Goal: Use online tool/utility: Utilize a website feature to perform a specific function

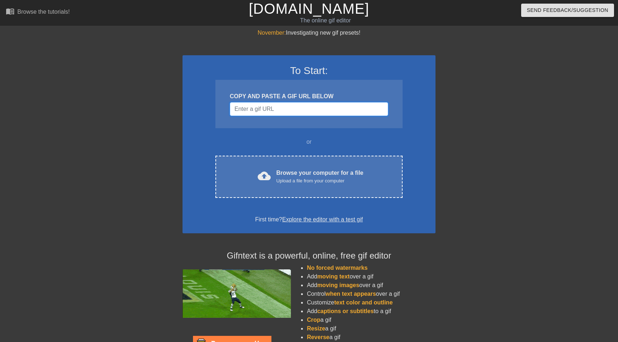
click at [266, 112] on input "Username" at bounding box center [309, 109] width 158 height 14
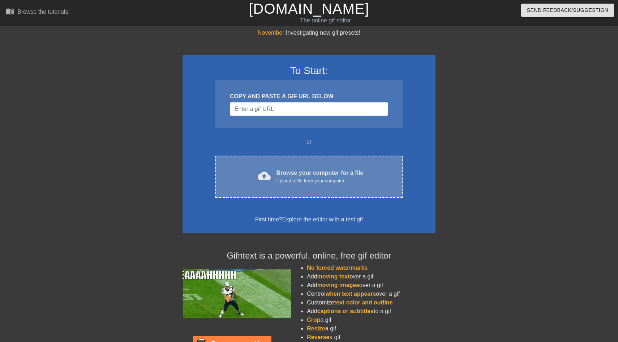
click at [300, 181] on div "Upload a file from your computer" at bounding box center [319, 180] width 87 height 7
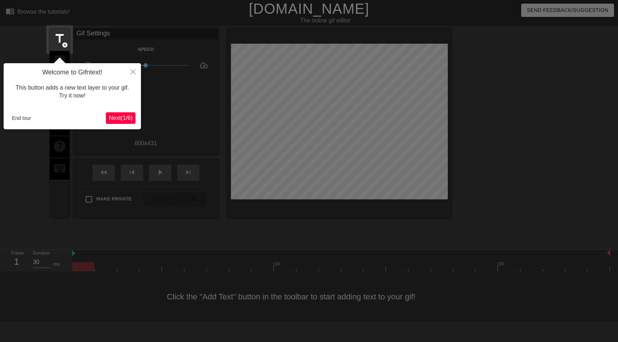
click at [111, 117] on span "Next ( 1 / 6 )" at bounding box center [121, 118] width 24 height 6
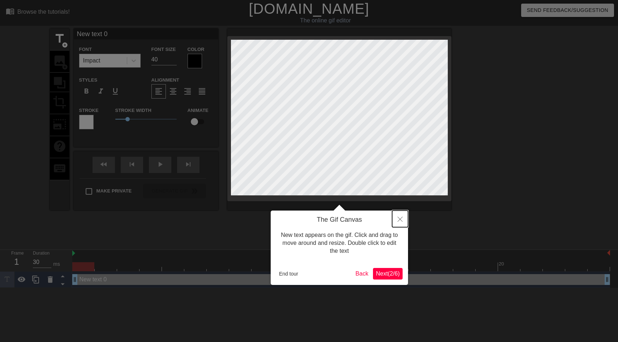
click at [400, 221] on icon "Close" at bounding box center [400, 219] width 5 height 5
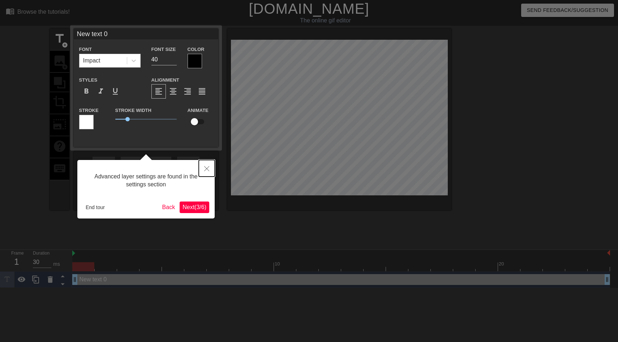
click at [204, 168] on icon "Close" at bounding box center [206, 168] width 5 height 5
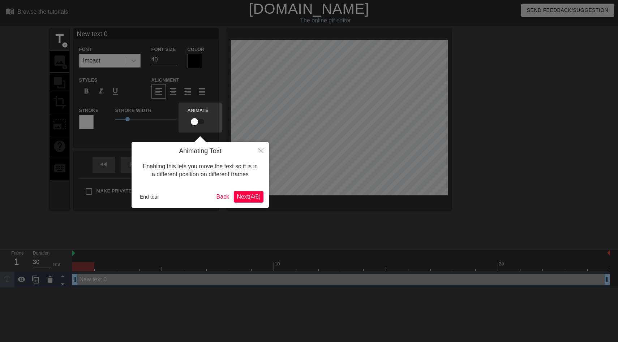
click at [244, 194] on span "Next ( 4 / 6 )" at bounding box center [249, 197] width 24 height 6
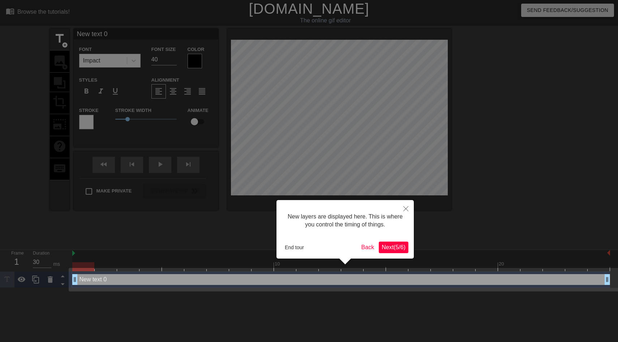
click at [403, 248] on span "Next ( 5 / 6 )" at bounding box center [394, 247] width 24 height 6
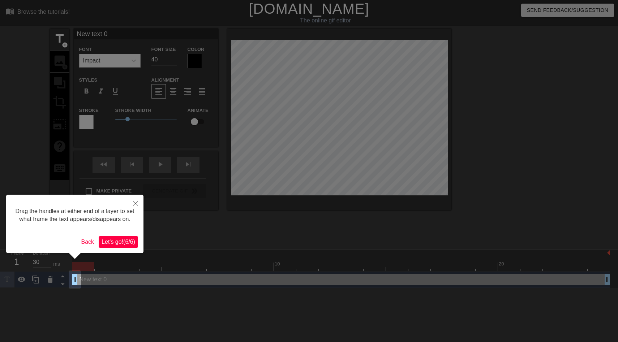
click at [118, 248] on button "Let's go! ( 6 / 6 )" at bounding box center [118, 242] width 39 height 12
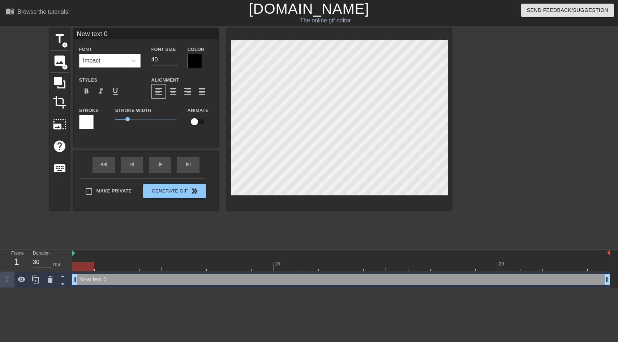
click at [117, 30] on input "New text 0" at bounding box center [146, 34] width 145 height 11
click at [206, 76] on div "Alignment format_align_left format_align_center format_align_right format_align…" at bounding box center [182, 87] width 72 height 23
click at [64, 46] on span "add_circle" at bounding box center [65, 45] width 6 height 6
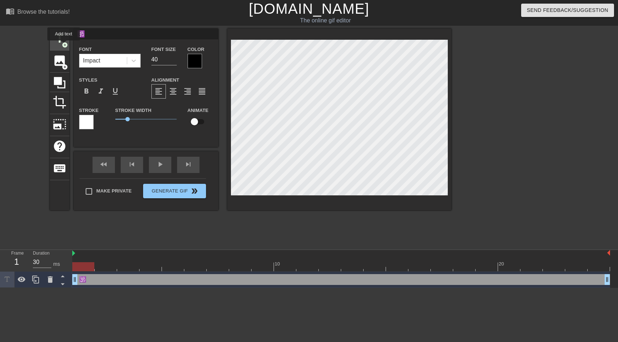
type input "New text 1"
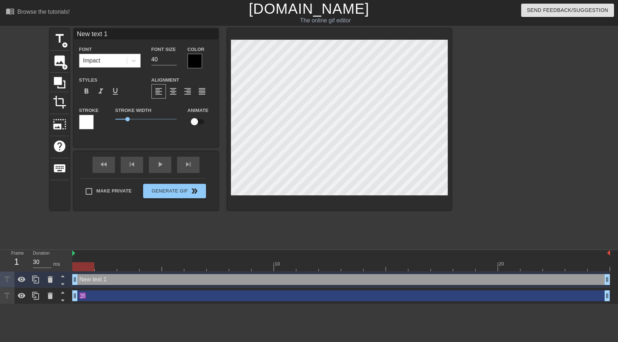
click at [119, 34] on input "New text 1" at bounding box center [146, 34] width 145 height 11
type input "🪯"
click at [68, 42] on span "add_circle" at bounding box center [65, 45] width 6 height 6
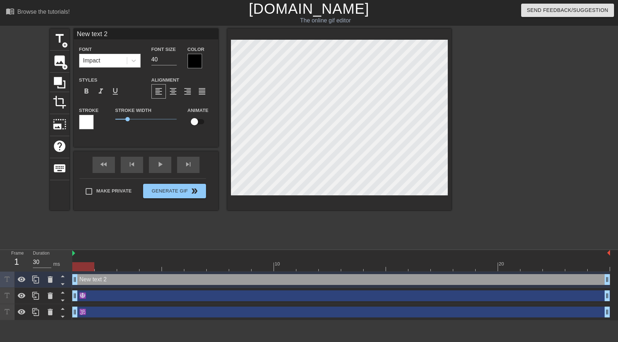
click at [149, 38] on input "New text 2" at bounding box center [146, 34] width 145 height 11
click at [132, 36] on input "Breed my K" at bounding box center [146, 34] width 145 height 11
type input "Breed my Khalistani cunt"
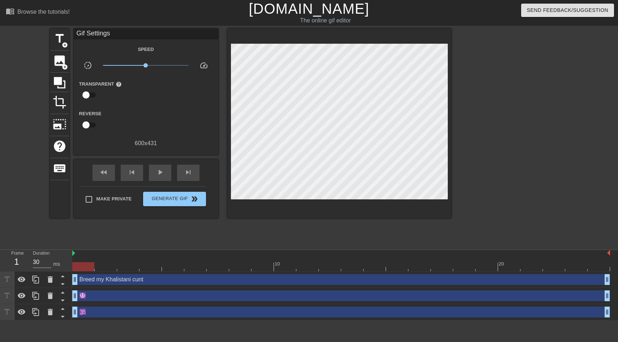
click at [259, 231] on div "title add_circle image add_circle crop photo_size_select_large help keyboard Gi…" at bounding box center [250, 137] width 401 height 217
click at [200, 202] on span "Generate Gif double_arrow" at bounding box center [174, 199] width 57 height 9
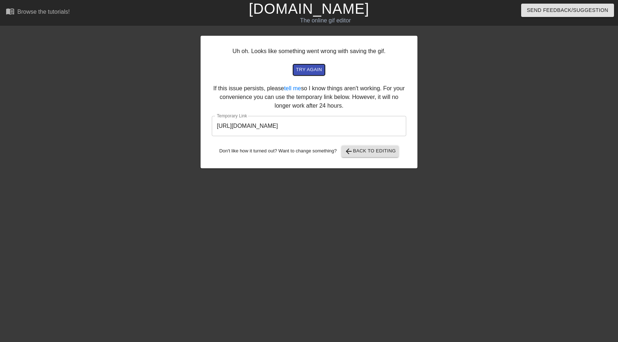
click at [315, 69] on span "try again" at bounding box center [309, 70] width 26 height 8
click at [344, 126] on input "https://www.gifntext.com/temp_generations/Q4MUAqIa.gif" at bounding box center [309, 126] width 194 height 20
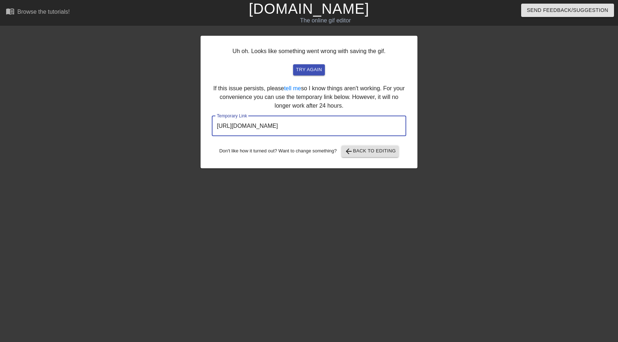
click at [344, 126] on input "https://www.gifntext.com/temp_generations/Q4MUAqIa.gif" at bounding box center [309, 126] width 194 height 20
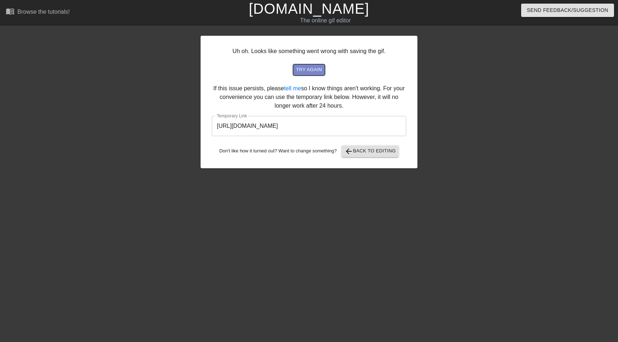
click at [317, 69] on span "try again" at bounding box center [309, 70] width 26 height 8
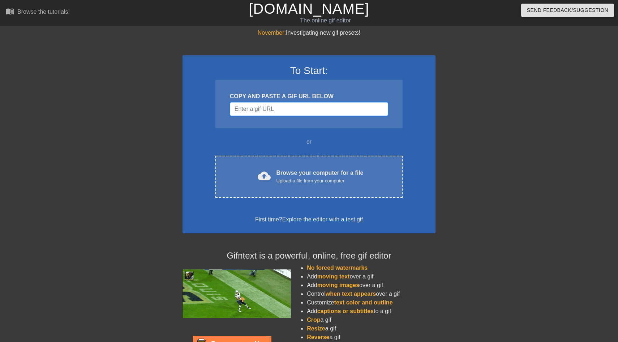
click at [270, 110] on input "Username" at bounding box center [309, 109] width 158 height 14
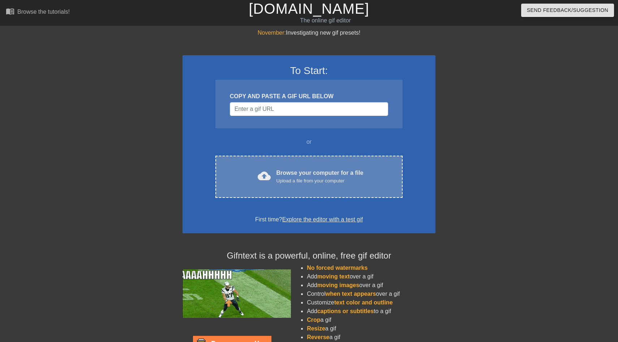
click at [298, 171] on div "Browse your computer for a file Upload a file from your computer" at bounding box center [319, 177] width 87 height 16
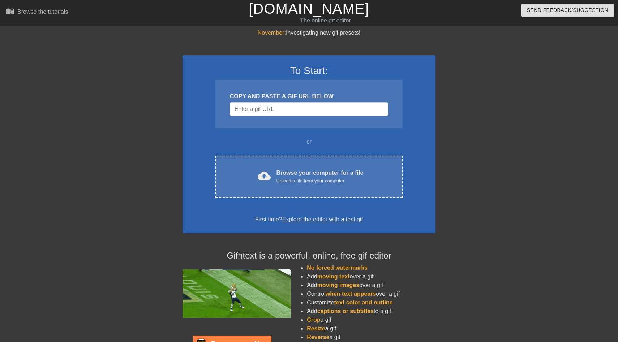
click at [275, 198] on div "To Start: COPY AND PASTE A GIF URL BELOW or cloud_upload Browse your computer f…" at bounding box center [308, 144] width 253 height 178
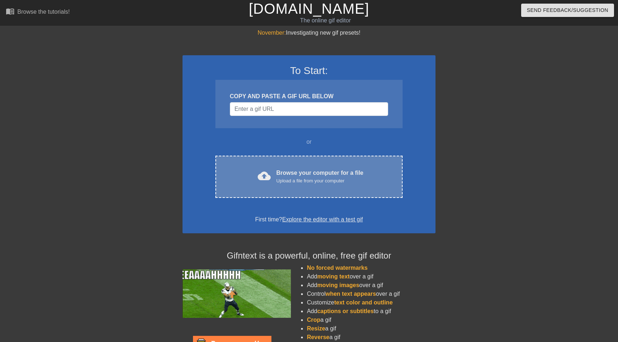
click at [278, 183] on div "Upload a file from your computer" at bounding box center [319, 180] width 87 height 7
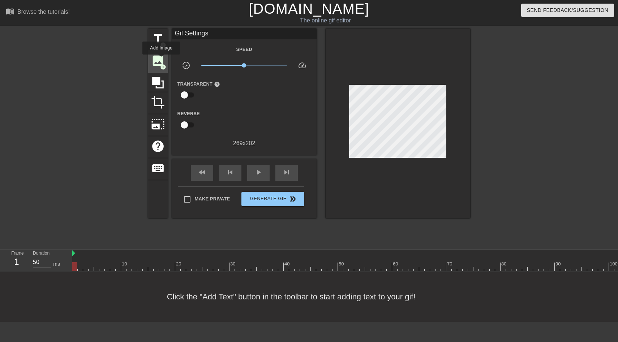
click at [162, 60] on span "image" at bounding box center [158, 61] width 14 height 14
click at [162, 43] on span "add_circle" at bounding box center [163, 45] width 6 height 6
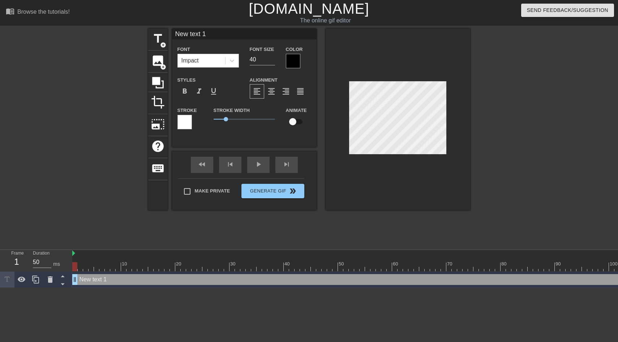
click at [201, 42] on div "New text 1 Font Impact Font Size 40 Color Styles format_bold format_italic form…" at bounding box center [244, 82] width 145 height 107
click at [210, 40] on div "New text 1 Font Impact Font Size 40 Color Styles format_bold format_italic form…" at bounding box center [244, 82] width 145 height 107
click at [210, 38] on input "New text 1" at bounding box center [244, 34] width 145 height 11
click at [163, 42] on span "add_circle" at bounding box center [163, 45] width 6 height 6
type input "New text 2"
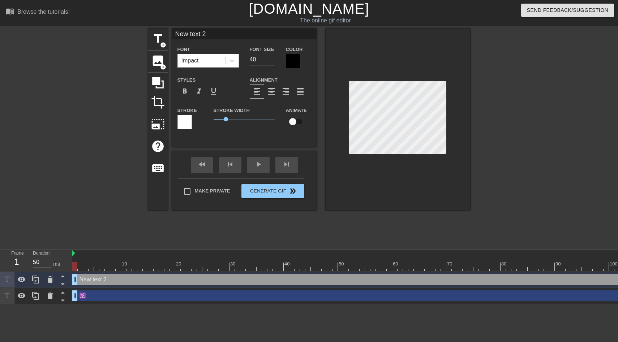
click at [195, 38] on input "New text 2" at bounding box center [244, 34] width 145 height 11
type input "☪️"
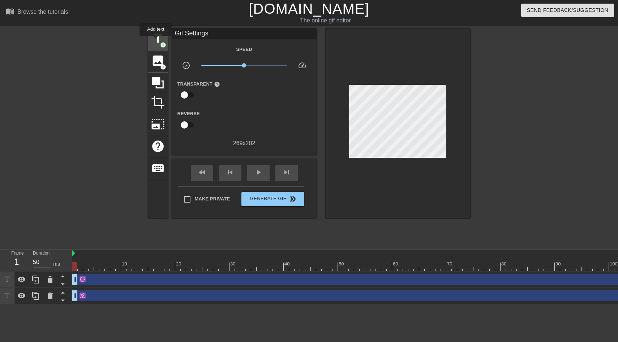
click at [156, 41] on span "title" at bounding box center [158, 39] width 14 height 14
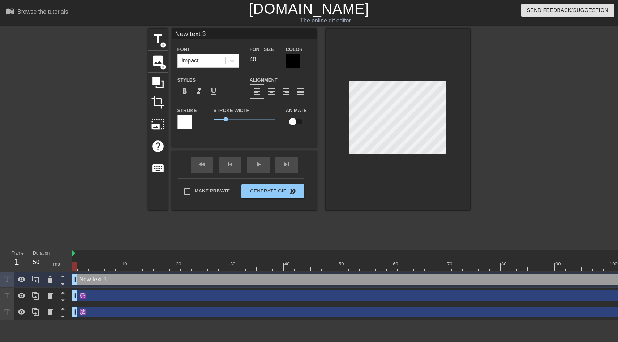
click at [214, 33] on input "New text 3" at bounding box center [244, 34] width 145 height 11
type input "B"
type input "H"
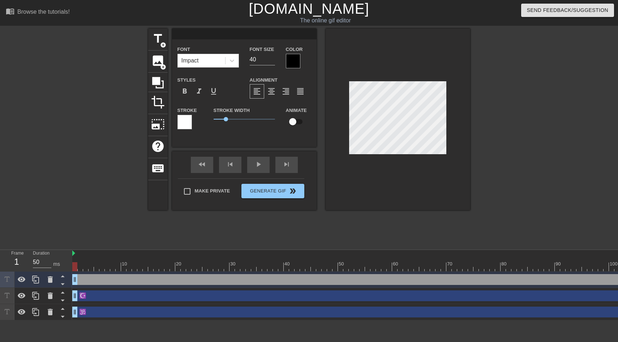
type input "C"
type input "S"
click at [166, 41] on div "title add_circle" at bounding box center [158, 40] width 20 height 22
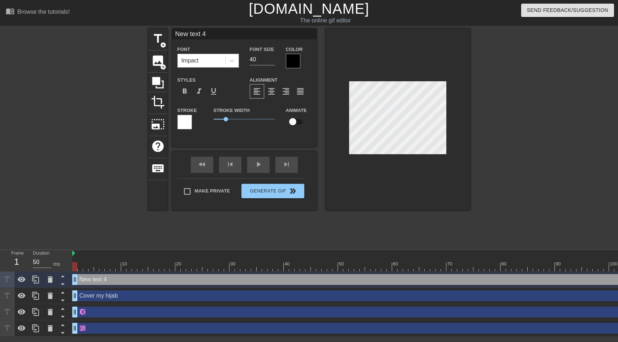
click at [197, 37] on input "New text 4" at bounding box center [244, 34] width 145 height 11
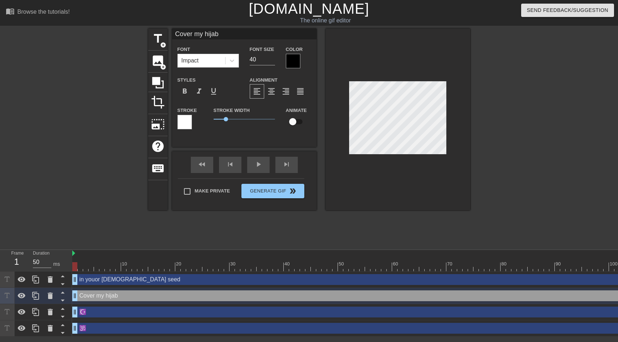
type input "in youor [DEMOGRAPHIC_DATA] seed"
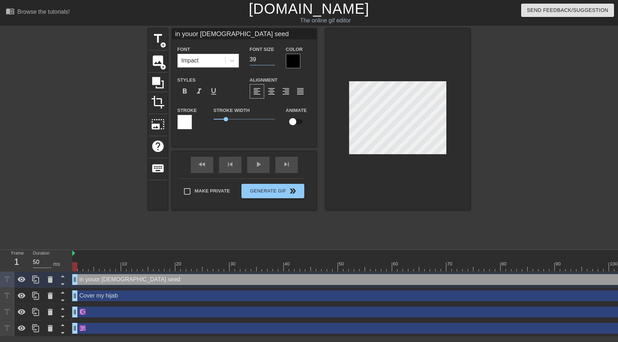
click at [271, 60] on input "39" at bounding box center [262, 60] width 25 height 12
click at [271, 60] on input "38" at bounding box center [262, 60] width 25 height 12
click at [271, 60] on input "37" at bounding box center [262, 60] width 25 height 12
click at [271, 60] on input "36" at bounding box center [262, 60] width 25 height 12
click at [271, 60] on input "35" at bounding box center [262, 60] width 25 height 12
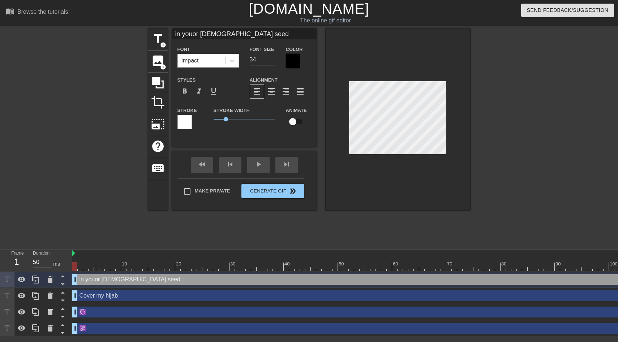
click at [271, 60] on input "34" at bounding box center [262, 60] width 25 height 12
click at [271, 60] on input "33" at bounding box center [262, 60] width 25 height 12
click at [271, 60] on input "32" at bounding box center [262, 60] width 25 height 12
click at [271, 60] on input "31" at bounding box center [262, 60] width 25 height 12
click at [271, 60] on input "30" at bounding box center [262, 60] width 25 height 12
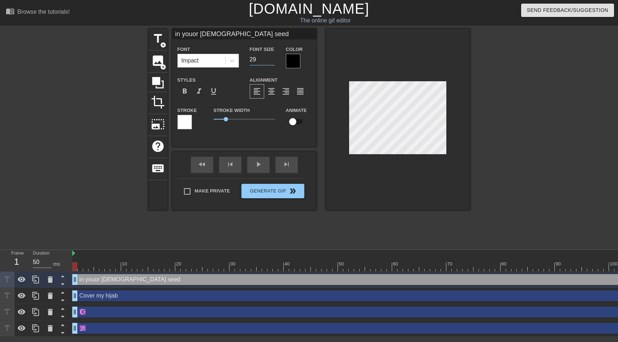
click at [271, 60] on input "29" at bounding box center [262, 60] width 25 height 12
click at [271, 60] on input "28" at bounding box center [262, 60] width 25 height 12
click at [271, 60] on input "27" at bounding box center [262, 60] width 25 height 12
click at [271, 60] on input "26" at bounding box center [262, 60] width 25 height 12
click at [271, 60] on input "25" at bounding box center [262, 60] width 25 height 12
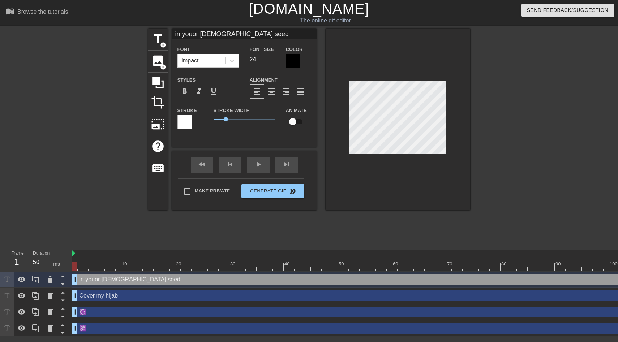
type input "24"
click at [271, 60] on input "24" at bounding box center [262, 60] width 25 height 12
type input "Cover my hijab"
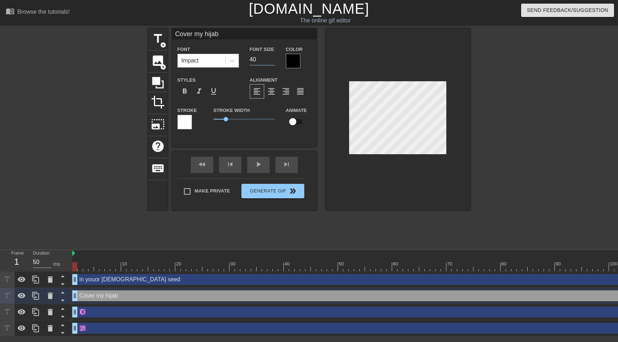
click at [259, 57] on input "40" at bounding box center [262, 60] width 25 height 12
type input "4"
type input "24"
type input "in youor [DEMOGRAPHIC_DATA] seed"
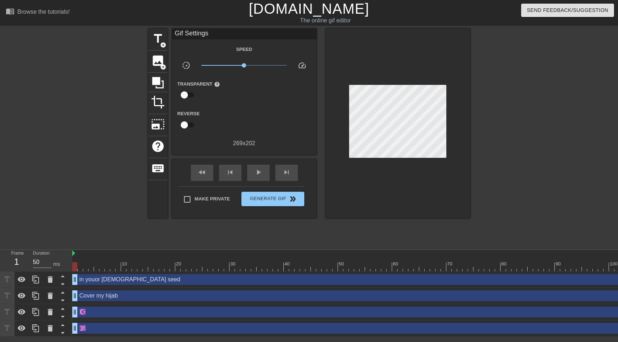
click at [464, 133] on div at bounding box center [398, 124] width 145 height 190
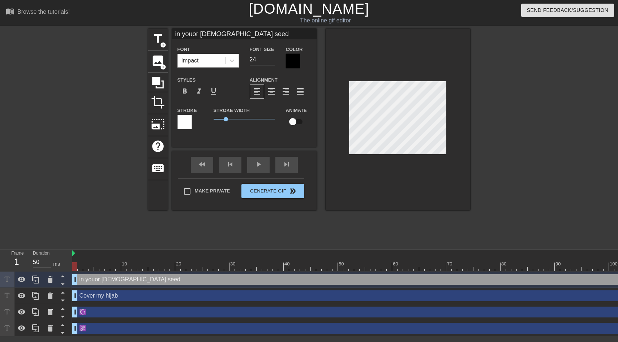
click at [198, 36] on input "in youor [DEMOGRAPHIC_DATA] seed" at bounding box center [244, 34] width 145 height 11
type input "in your [DEMOGRAPHIC_DATA] seed"
click at [260, 191] on div "Make Private Generate Gif double_arrow" at bounding box center [241, 193] width 126 height 29
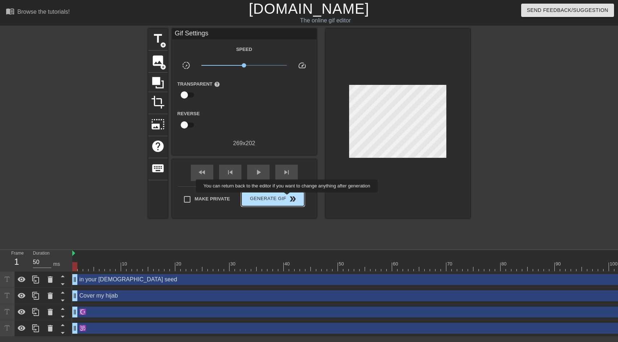
click at [292, 198] on span "double_arrow" at bounding box center [292, 199] width 9 height 9
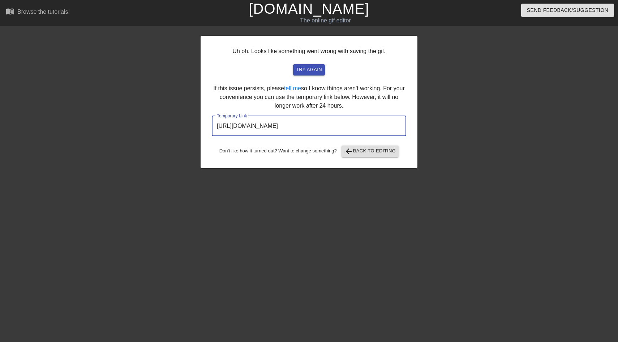
click at [325, 130] on input "[URL][DOMAIN_NAME]" at bounding box center [309, 126] width 194 height 20
